Goal: Task Accomplishment & Management: Use online tool/utility

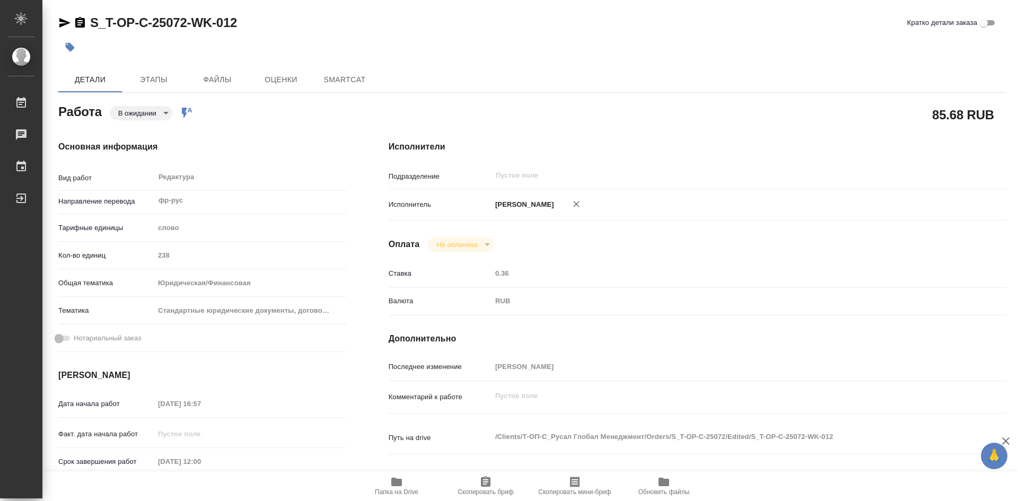
type textarea "x"
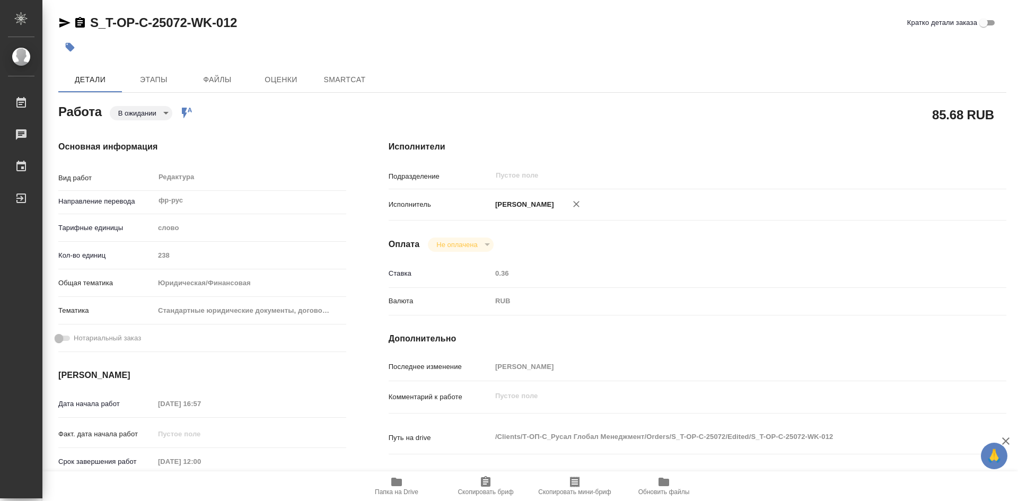
type textarea "x"
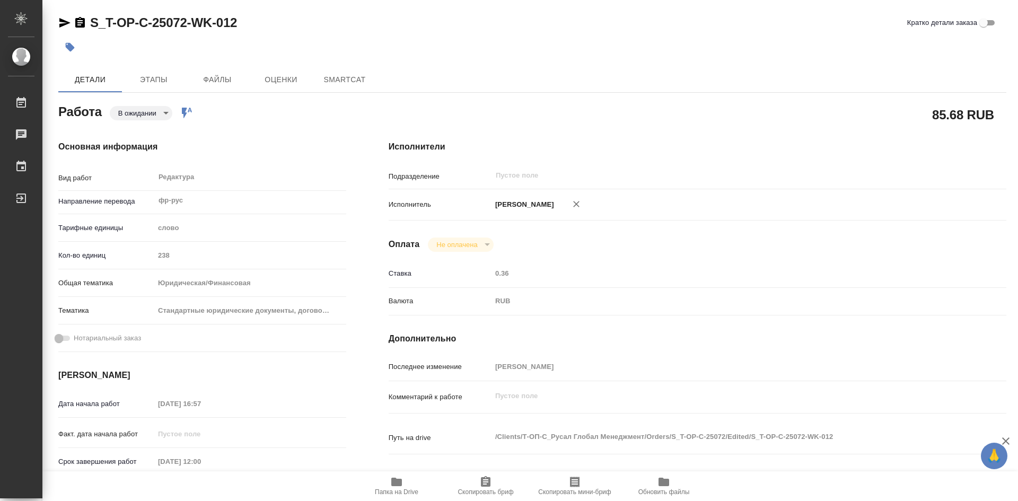
type textarea "x"
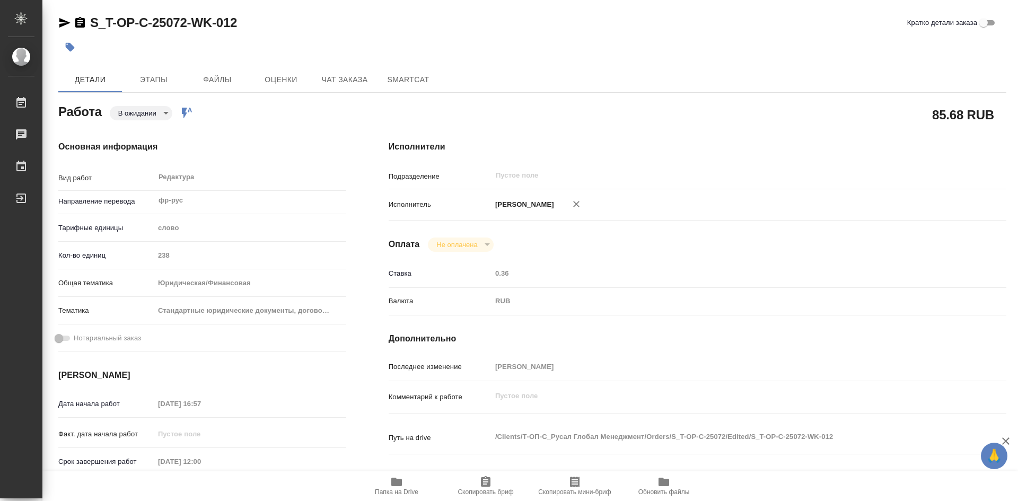
click at [400, 478] on icon "button" at bounding box center [396, 482] width 13 height 13
type textarea "x"
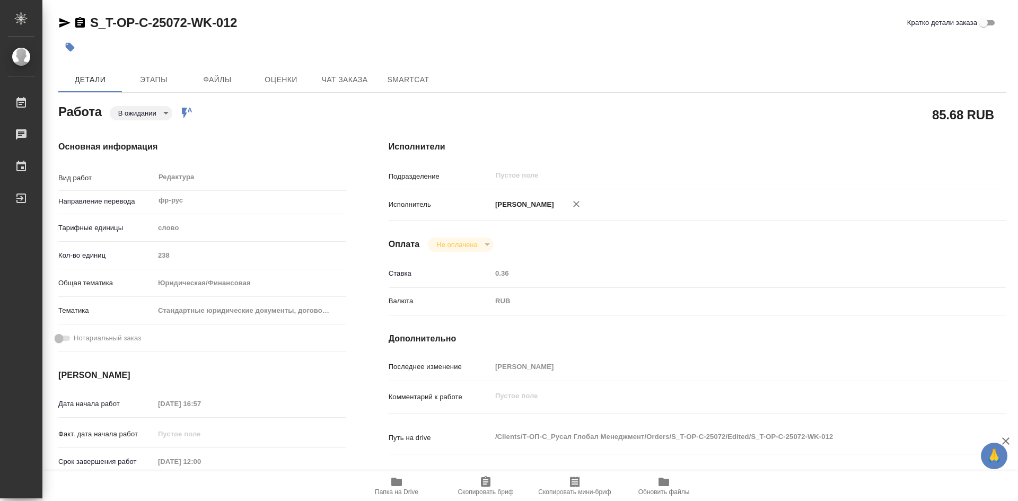
type textarea "x"
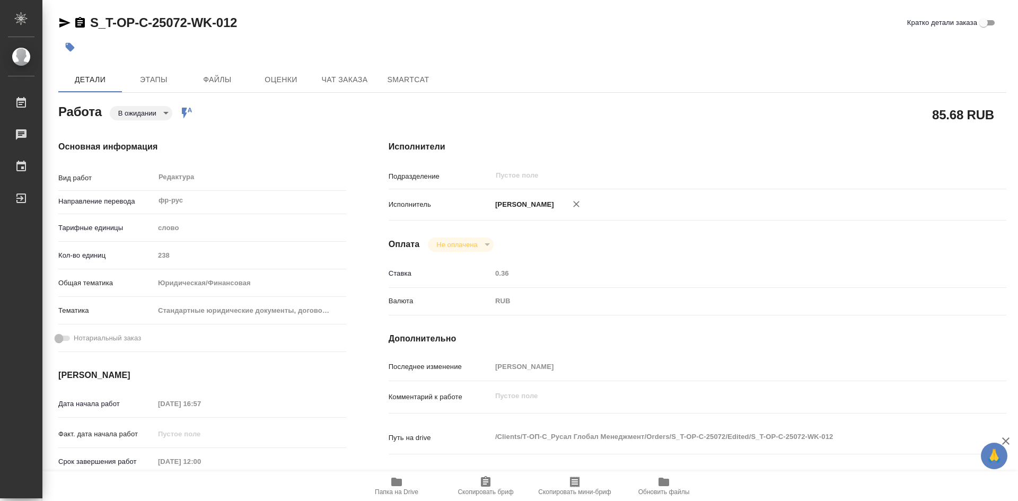
type textarea "x"
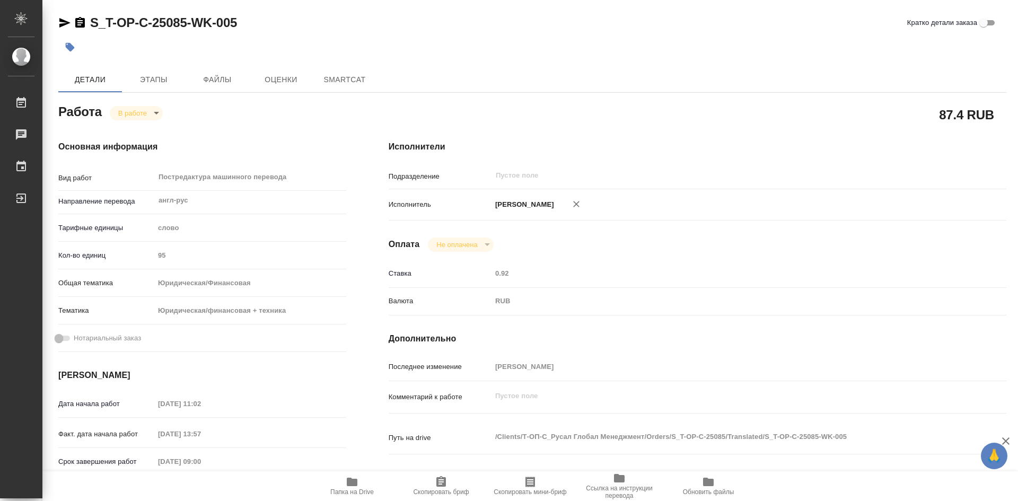
type textarea "x"
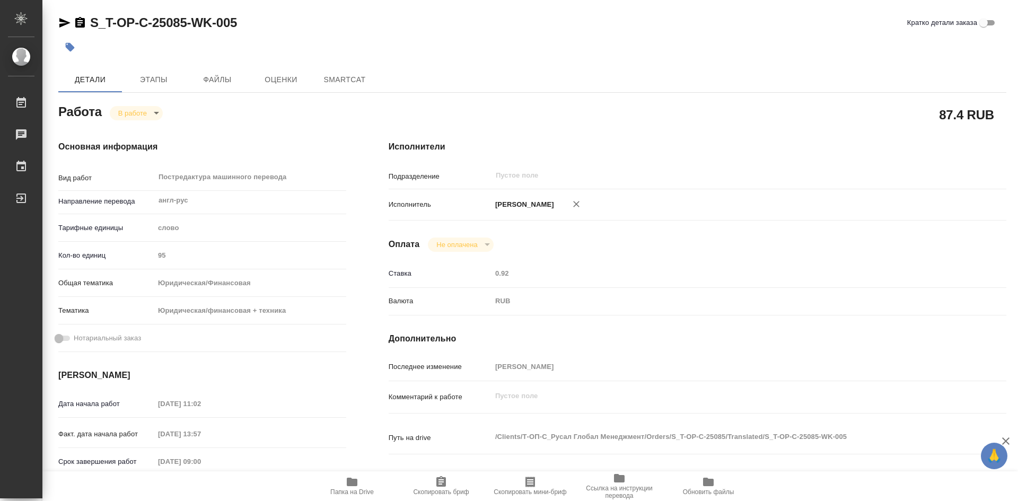
type textarea "x"
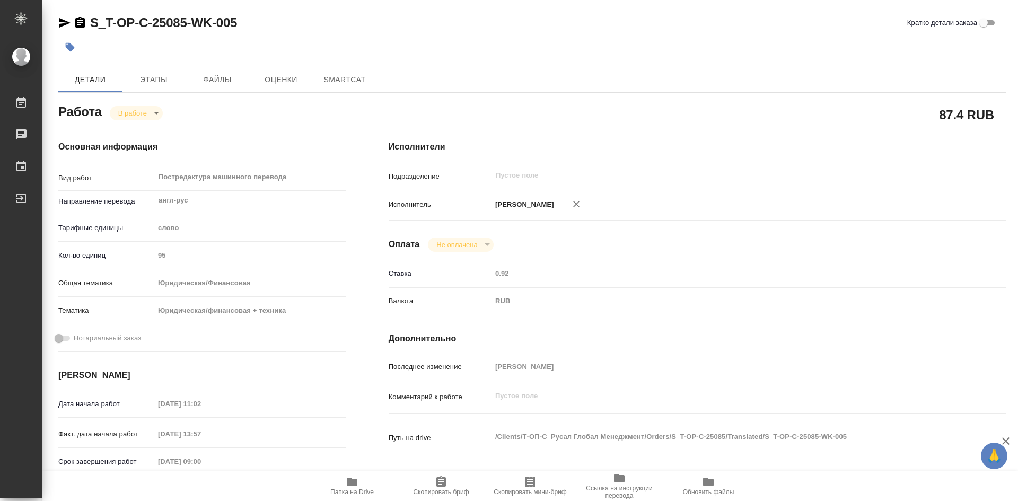
type textarea "x"
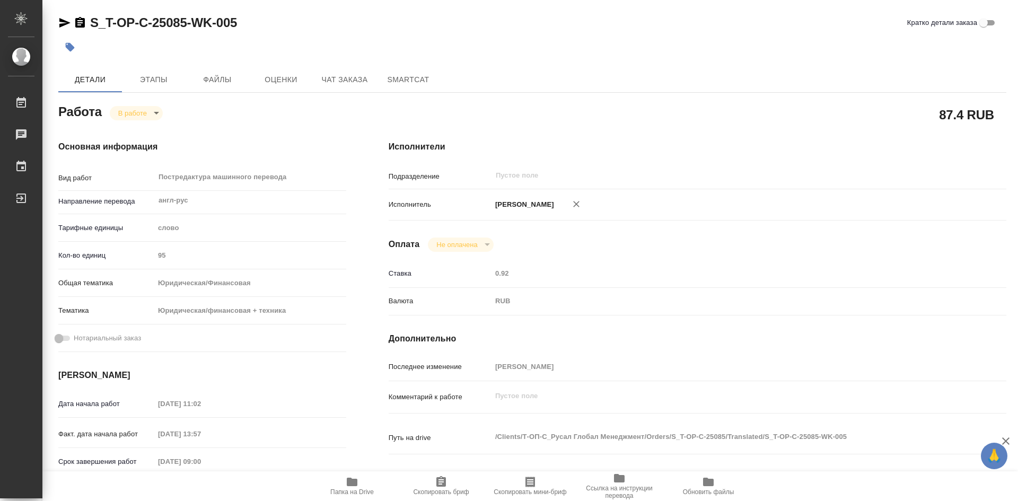
click at [154, 113] on body "🙏 .cls-1 fill:#fff; AWATERA [PERSON_NAME] Работы Чаты График Выйти S_T-OP-C-250…" at bounding box center [509, 250] width 1018 height 501
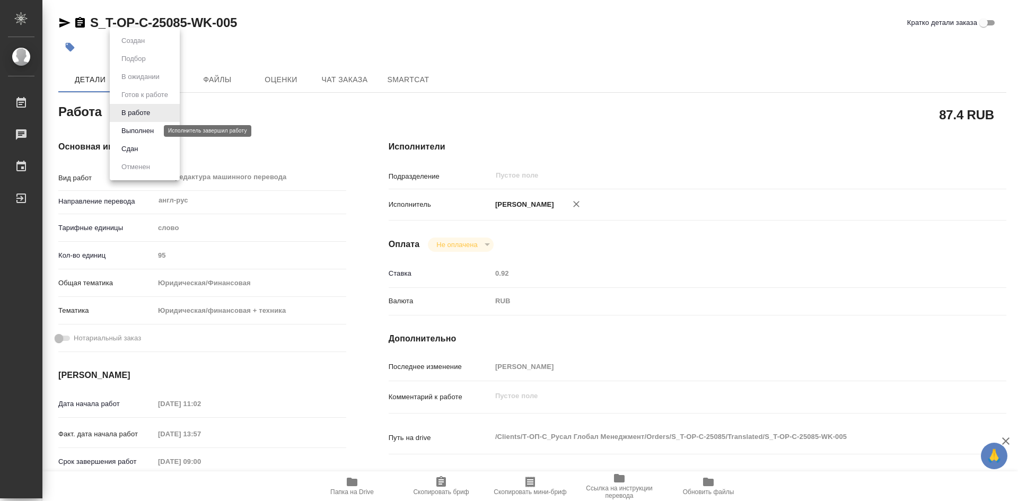
type textarea "x"
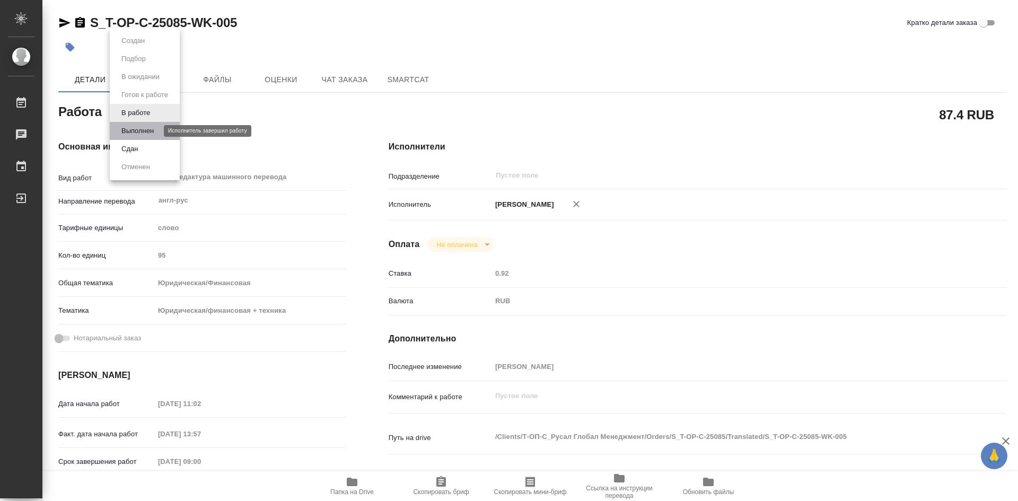
click at [148, 130] on button "Выполнен" at bounding box center [137, 131] width 39 height 12
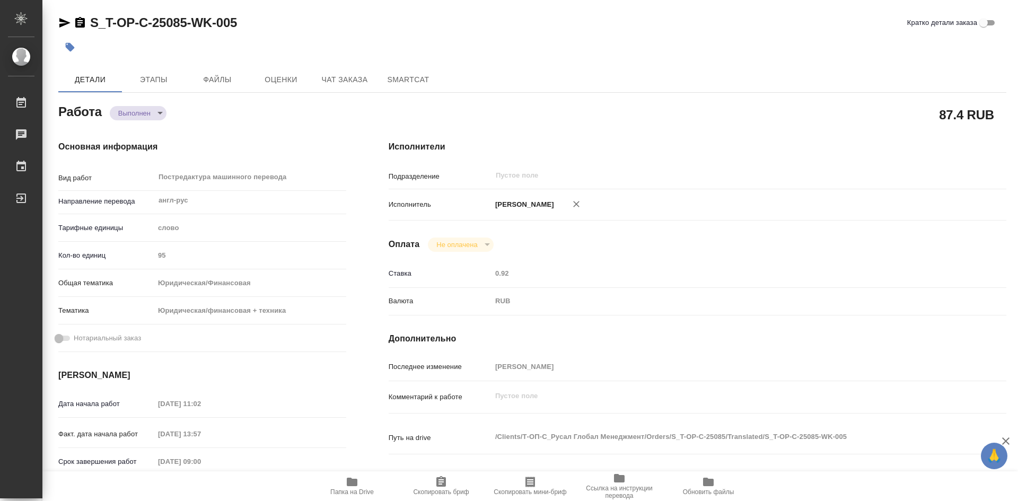
type textarea "x"
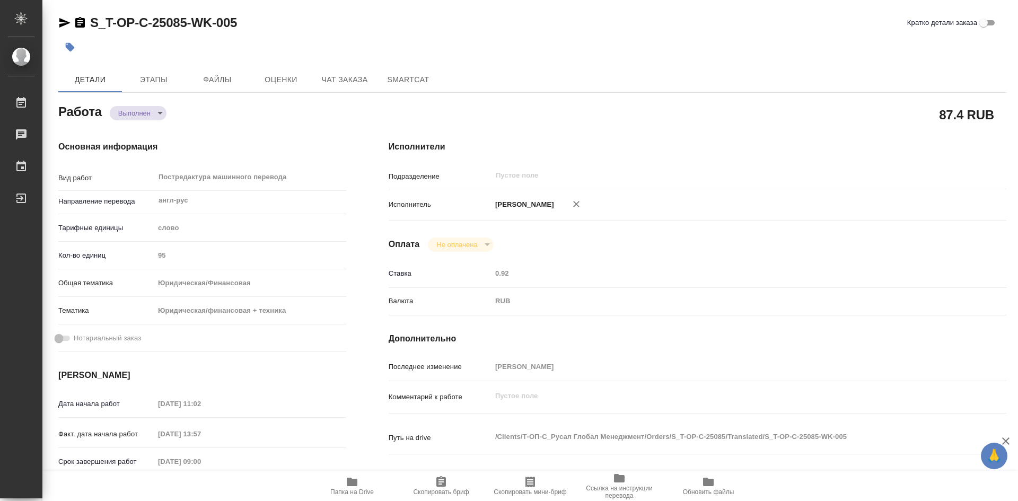
type textarea "x"
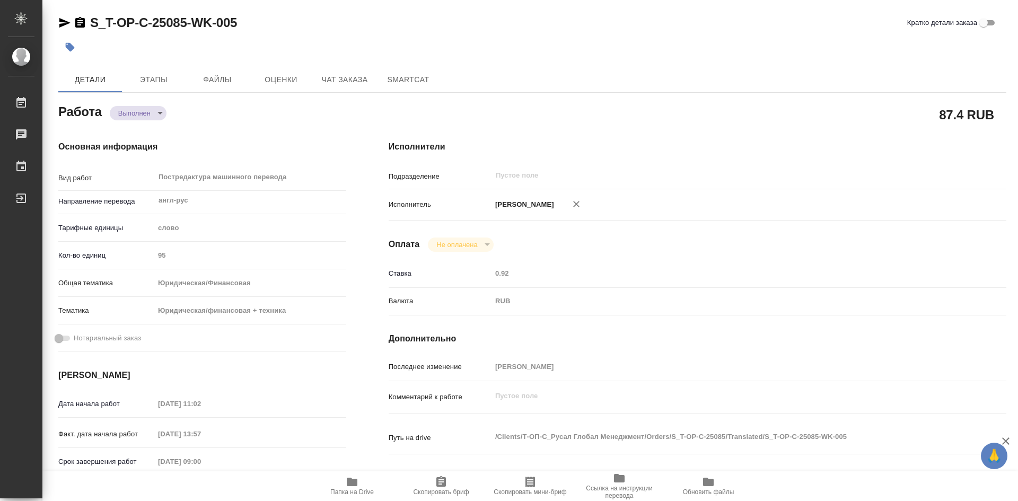
type textarea "x"
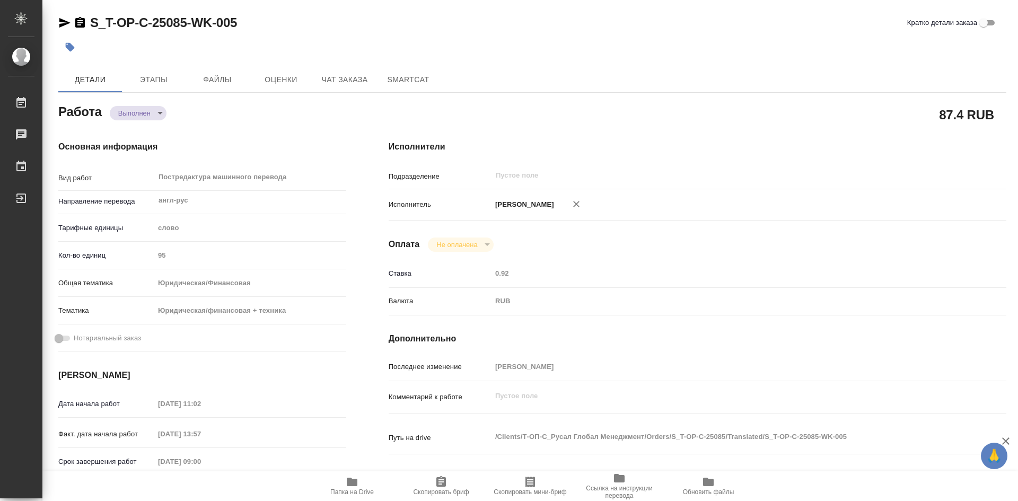
type textarea "x"
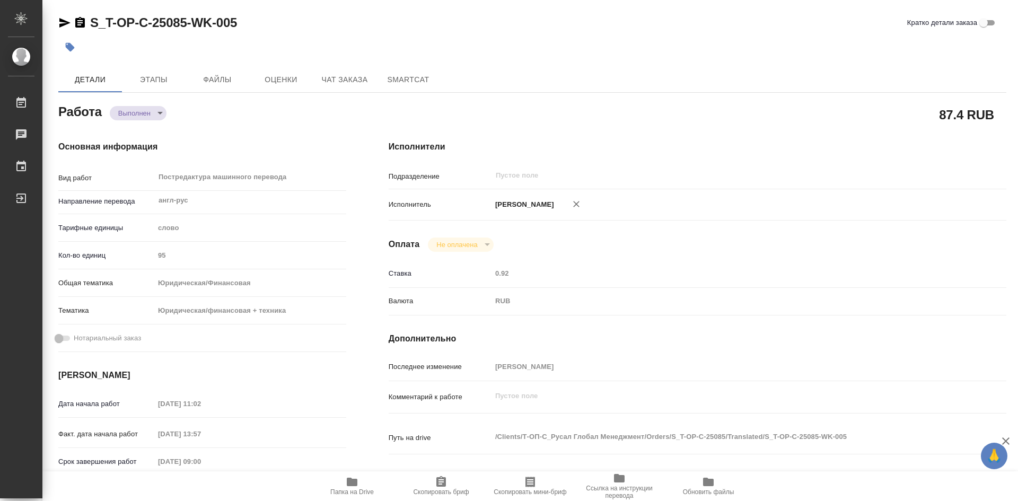
type textarea "x"
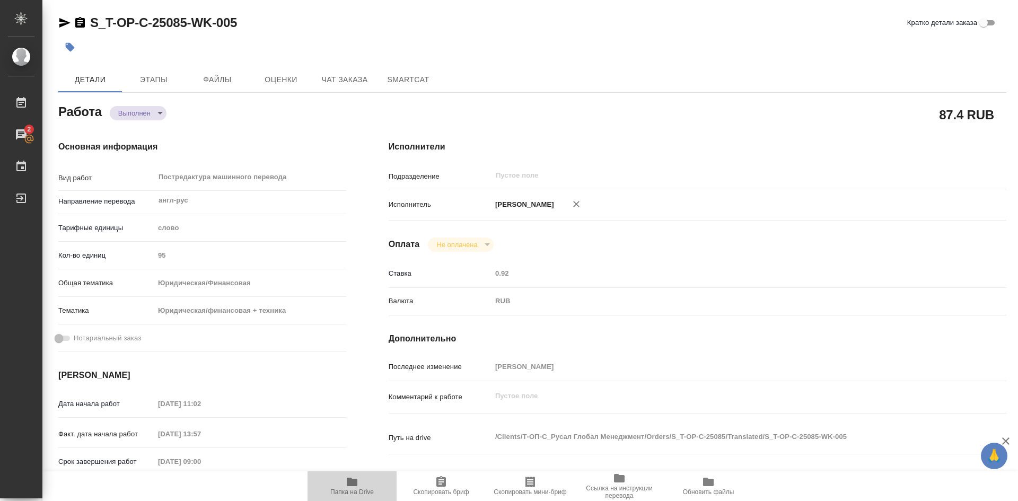
click at [344, 486] on span "Папка на Drive" at bounding box center [352, 486] width 76 height 20
